Goal: Complete application form

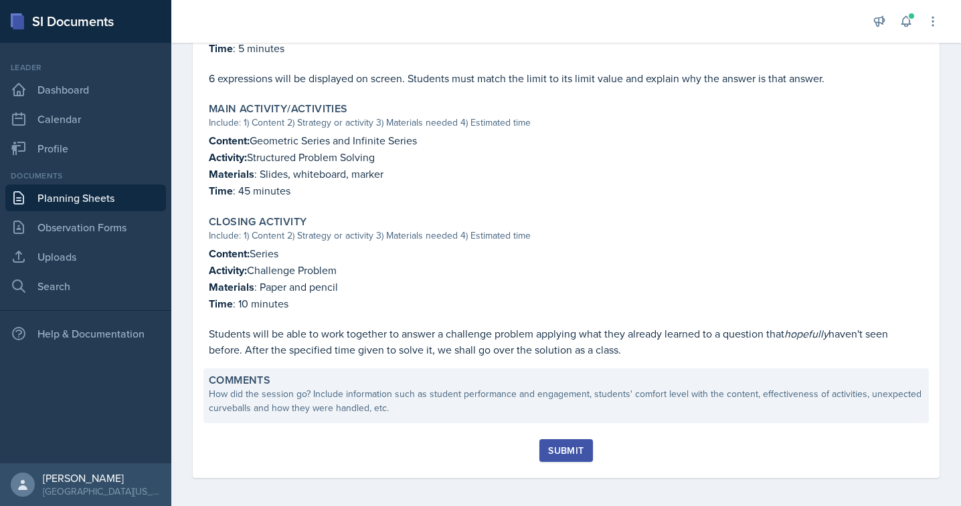
click at [385, 397] on div "How did the session go? Include information such as student performance and eng…" at bounding box center [566, 401] width 714 height 28
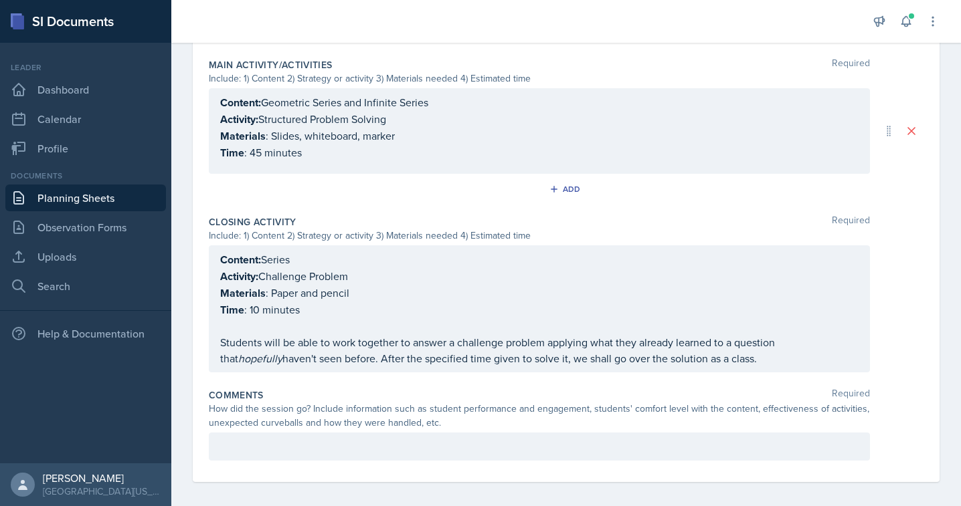
scroll to position [622, 0]
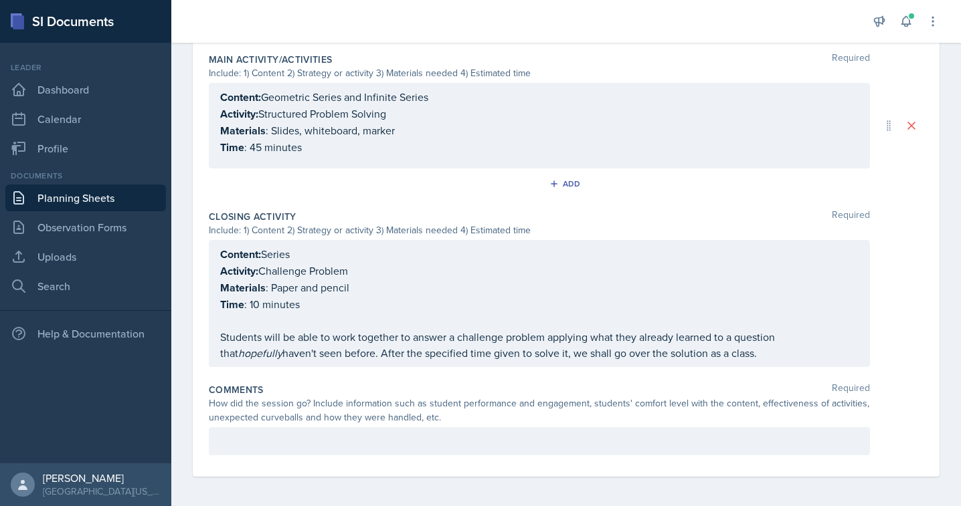
click at [370, 421] on div "How did the session go? Include information such as student performance and eng…" at bounding box center [539, 411] width 661 height 28
click at [392, 433] on p at bounding box center [539, 441] width 638 height 16
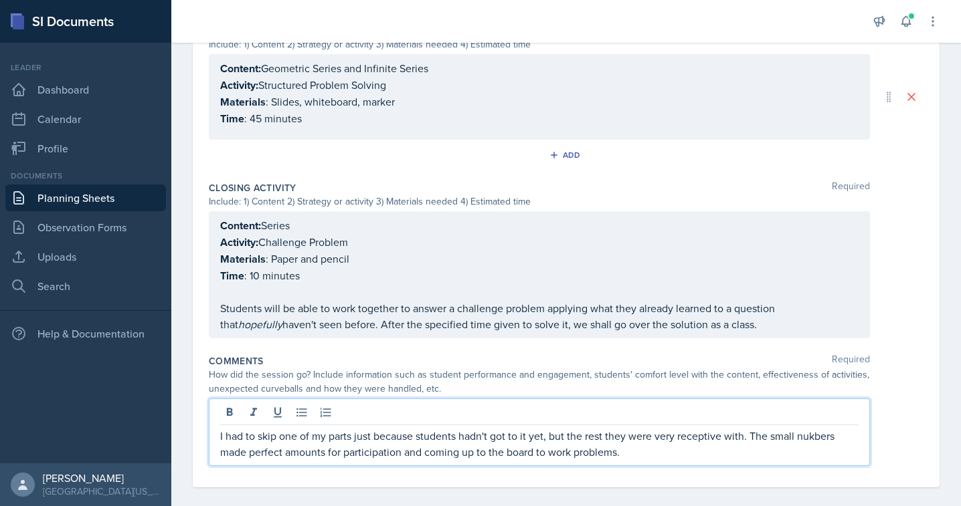
scroll to position [650, 0]
click at [813, 435] on p "I had to skip one of my parts just because students hadn't got to it yet, but t…" at bounding box center [539, 445] width 638 height 32
click at [815, 439] on p "I had to skip one of my parts just because students hadn't got to it yet, but t…" at bounding box center [539, 445] width 638 height 32
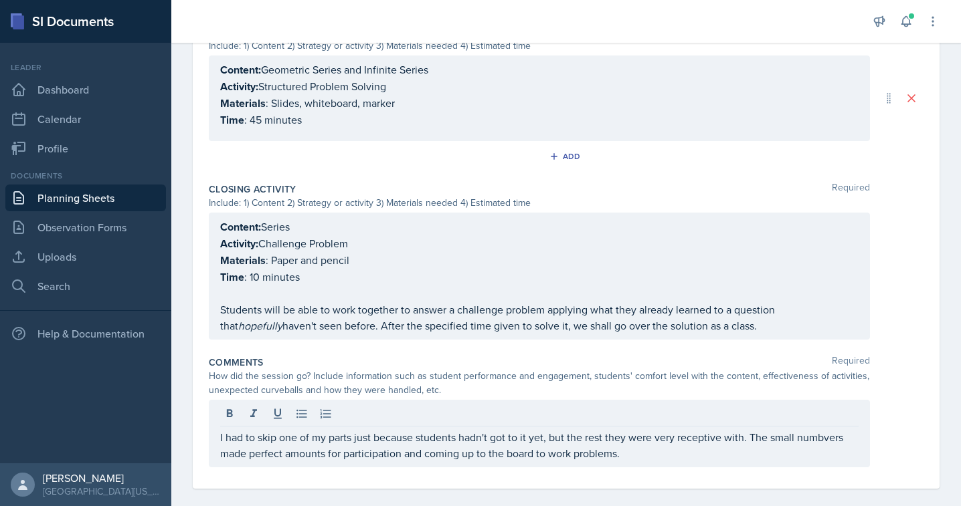
click at [633, 478] on div "Session Time Required 2:30 - 3:30 pm Attendance Required Did you have student a…" at bounding box center [566, 5] width 714 height 967
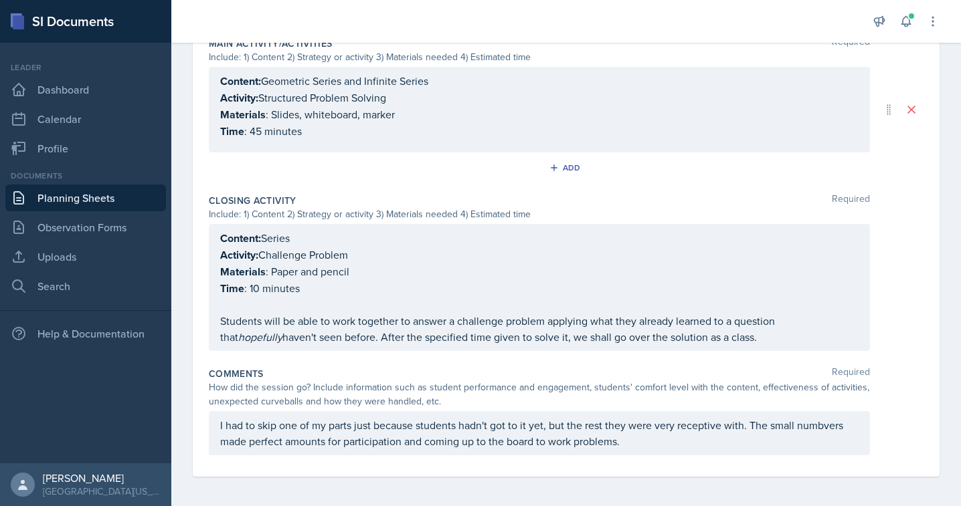
click at [807, 428] on p "I had to skip one of my parts just because students hadn't got to it yet, but t…" at bounding box center [539, 433] width 638 height 32
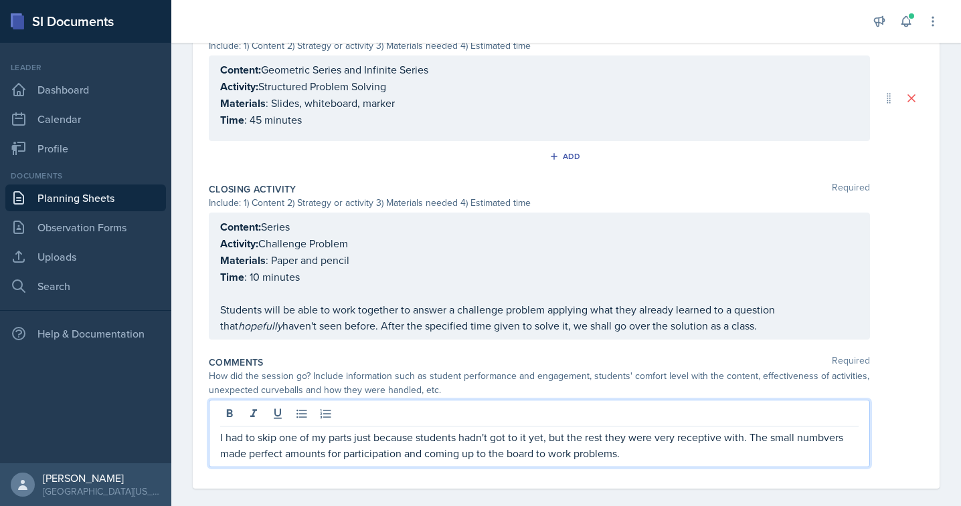
click at [826, 433] on p "I had to skip one of my parts just because students hadn't got to it yet, but t…" at bounding box center [539, 445] width 638 height 32
click at [349, 435] on p "I had to skip one of my parts just because students hadn't got to it yet, but t…" at bounding box center [539, 445] width 638 height 32
click at [286, 449] on p "I had to skip one of my parts just because students hadn't got to it yet, but t…" at bounding box center [539, 445] width 638 height 32
click at [338, 452] on p "I had to skip one of my parts just because students hadn't got to it yet, but t…" at bounding box center [539, 445] width 638 height 32
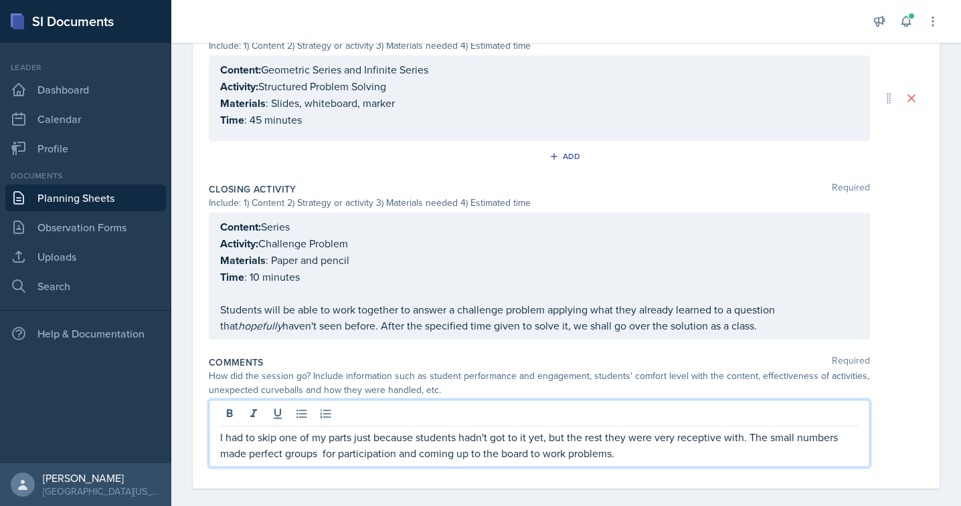
click at [585, 446] on p "I had to skip one of my parts just because students hadn't got to it yet, but t…" at bounding box center [539, 445] width 638 height 32
click at [644, 452] on p "I had to skip one of my parts just because students hadn't got to it yet, but t…" at bounding box center [539, 445] width 638 height 32
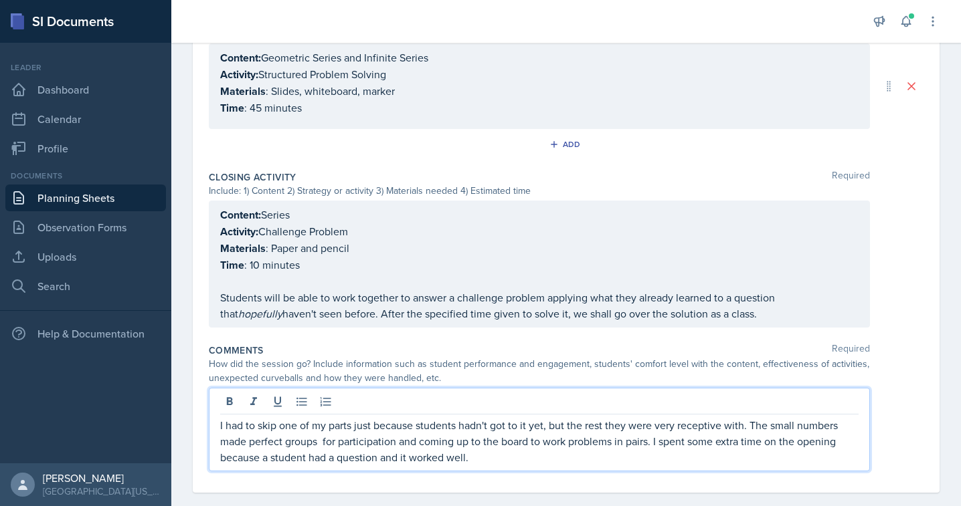
scroll to position [678, 0]
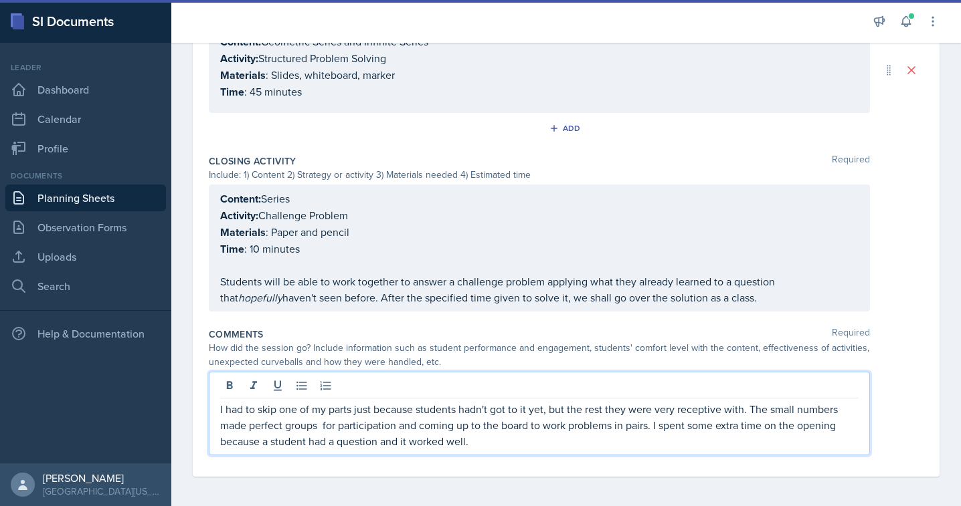
drag, startPoint x: 477, startPoint y: 437, endPoint x: 403, endPoint y: 437, distance: 74.3
click at [403, 437] on p "I had to skip one of my parts just because students hadn't got to it yet, but t…" at bounding box center [539, 425] width 638 height 48
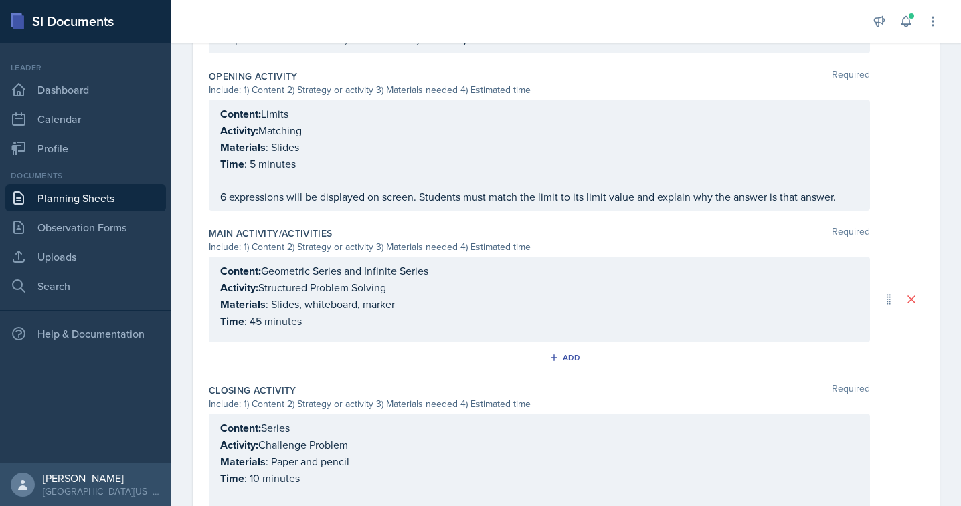
scroll to position [0, 0]
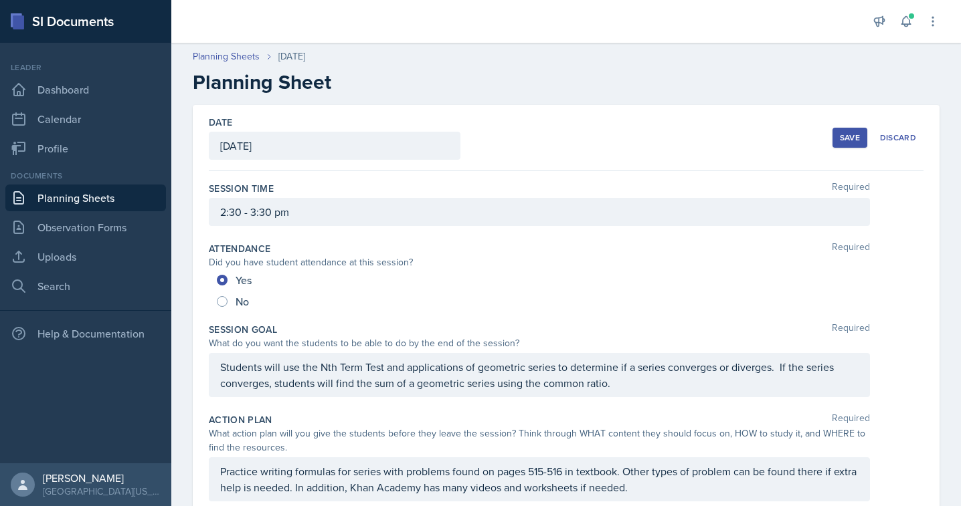
click at [844, 142] on div "Save" at bounding box center [850, 137] width 20 height 11
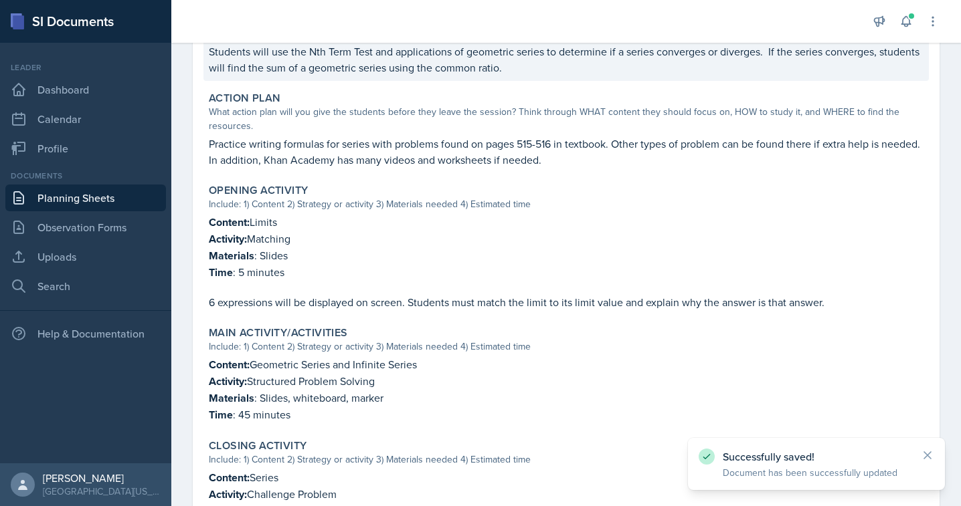
scroll to position [573, 0]
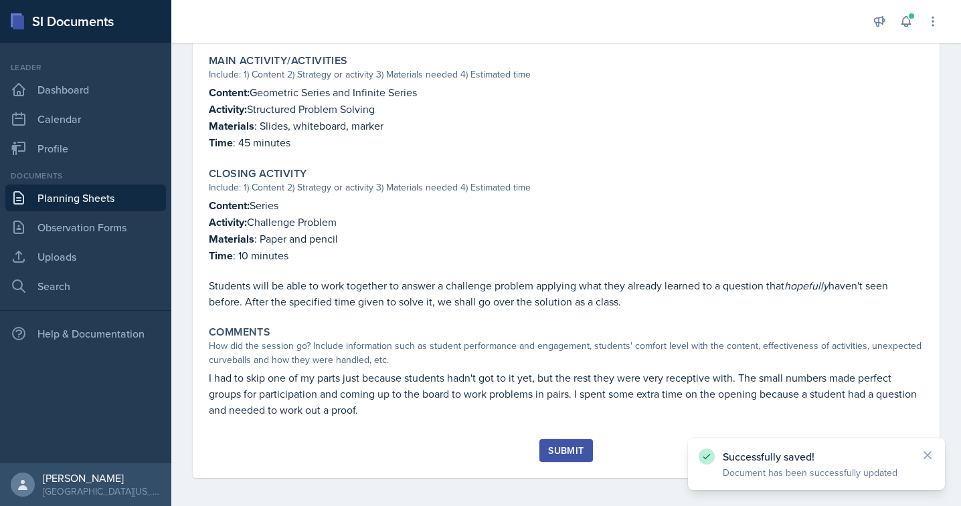
click at [562, 446] on div "Submit" at bounding box center [565, 451] width 35 height 11
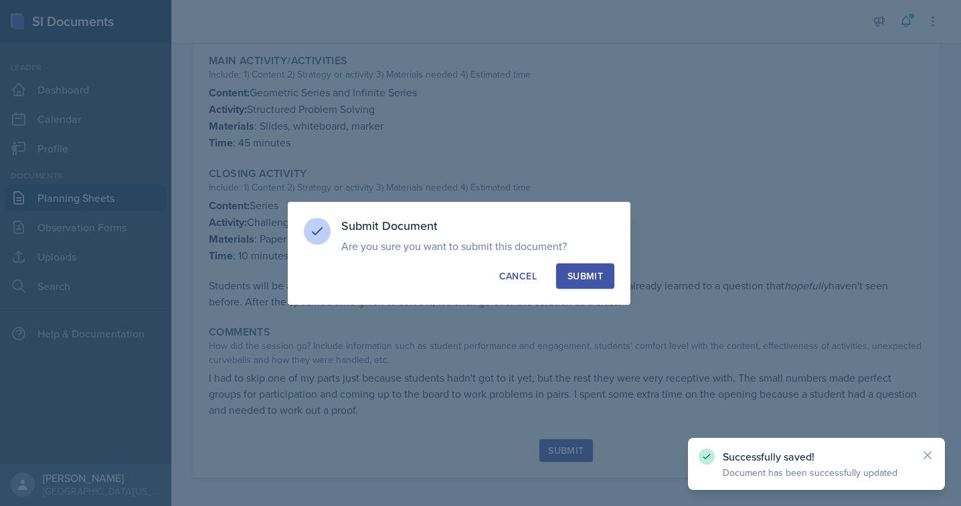
click at [581, 264] on button "Submit" at bounding box center [585, 276] width 58 height 25
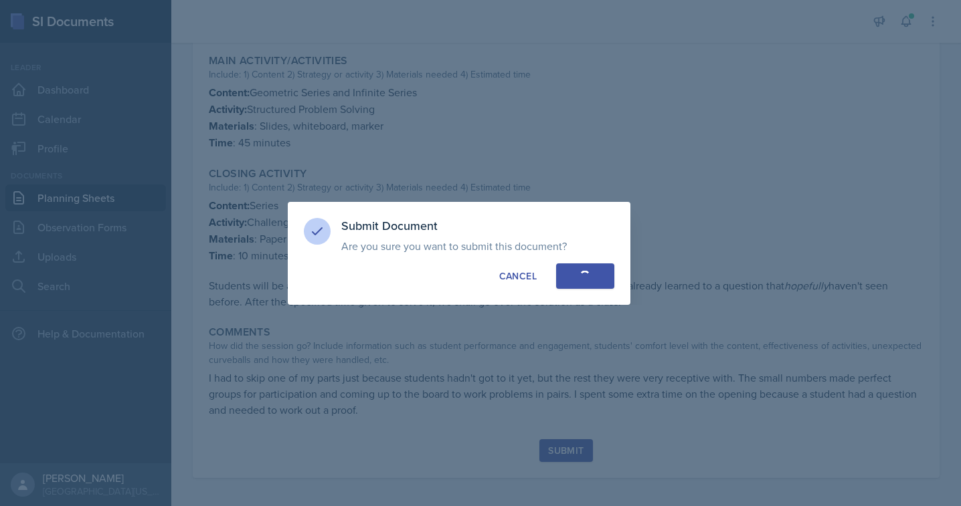
radio input "true"
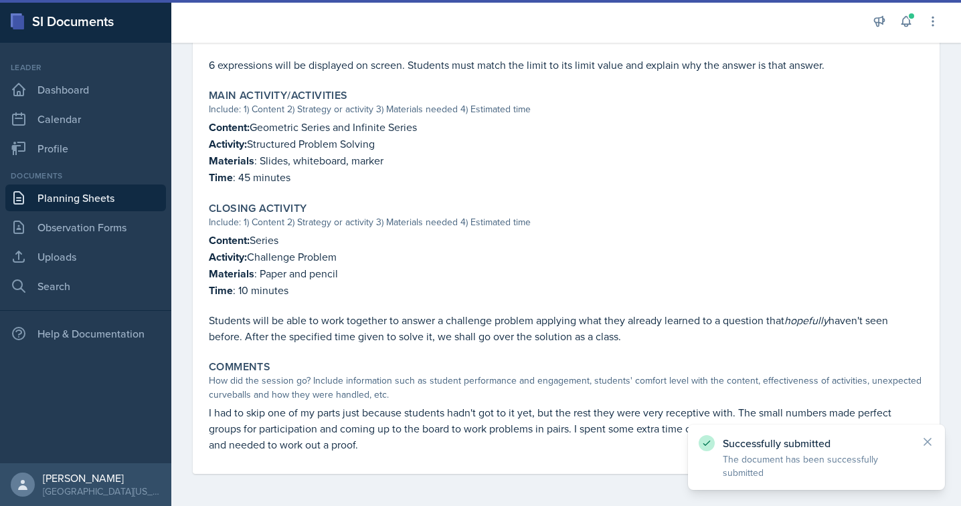
scroll to position [534, 0]
